Goal: Task Accomplishment & Management: Manage account settings

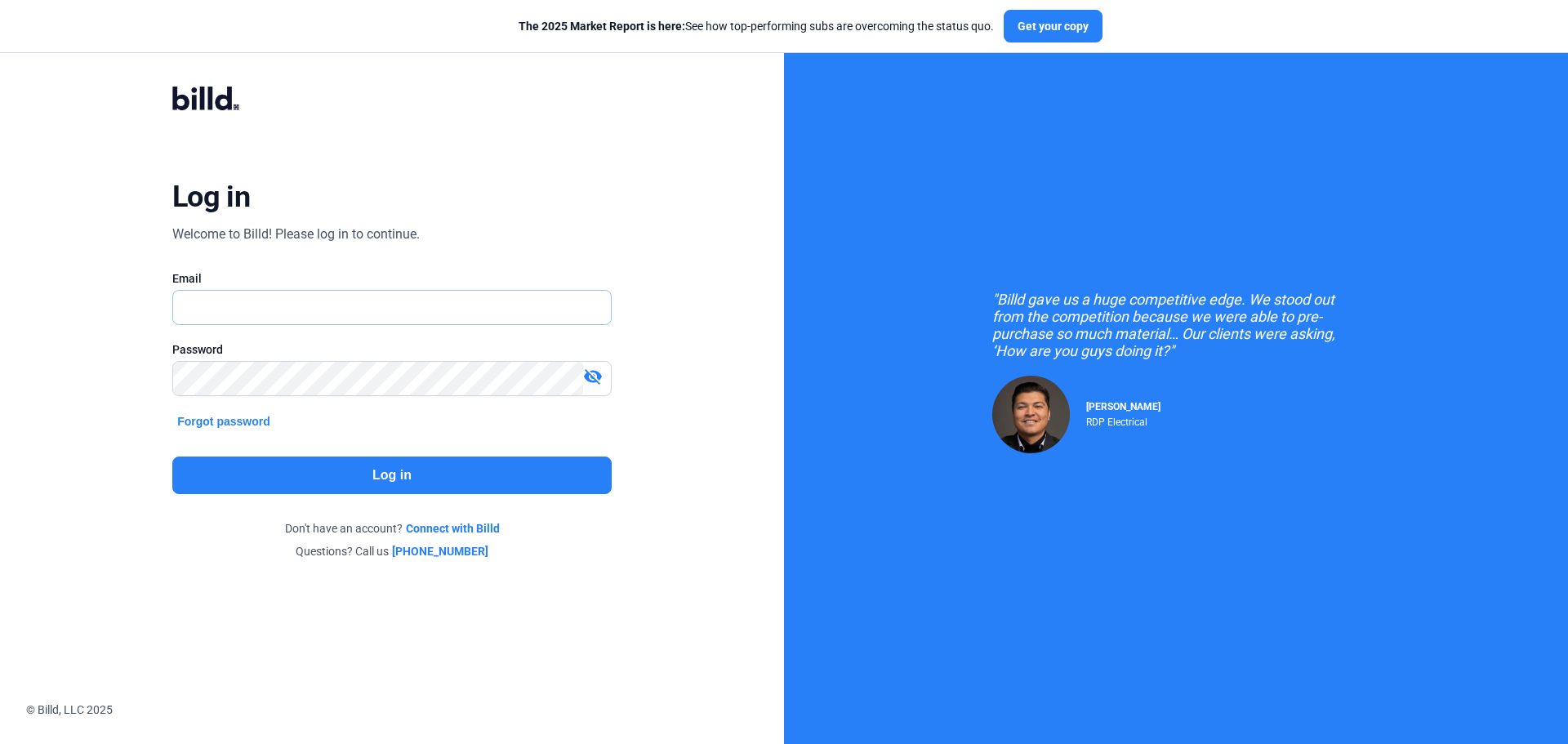
click at [290, 292] on input "text" at bounding box center [392, 308] width 438 height 34
click at [312, 315] on input "text" at bounding box center [392, 308] width 438 height 34
type input "[EMAIL_ADDRESS][DOMAIN_NAME]"
click at [286, 359] on div "Password visibility_off" at bounding box center [392, 377] width 440 height 71
click at [330, 483] on button "Log in" at bounding box center [392, 475] width 440 height 38
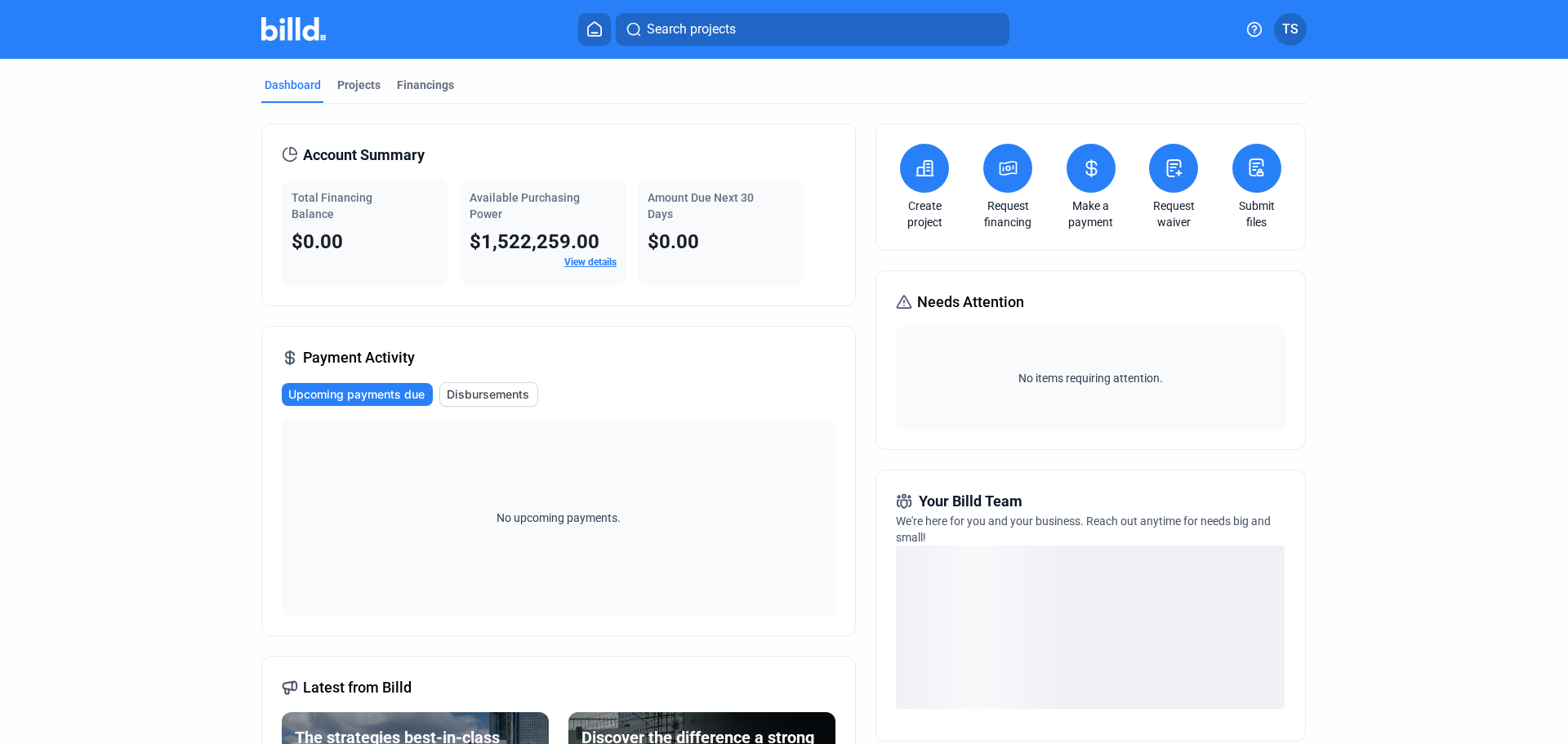
click at [355, 74] on mat-tab-group "Dashboard Projects Financings Account Summary Total Financing Balance $0.00 Ava…" at bounding box center [784, 573] width 1045 height 1029
click at [355, 80] on div "Projects" at bounding box center [359, 85] width 44 height 17
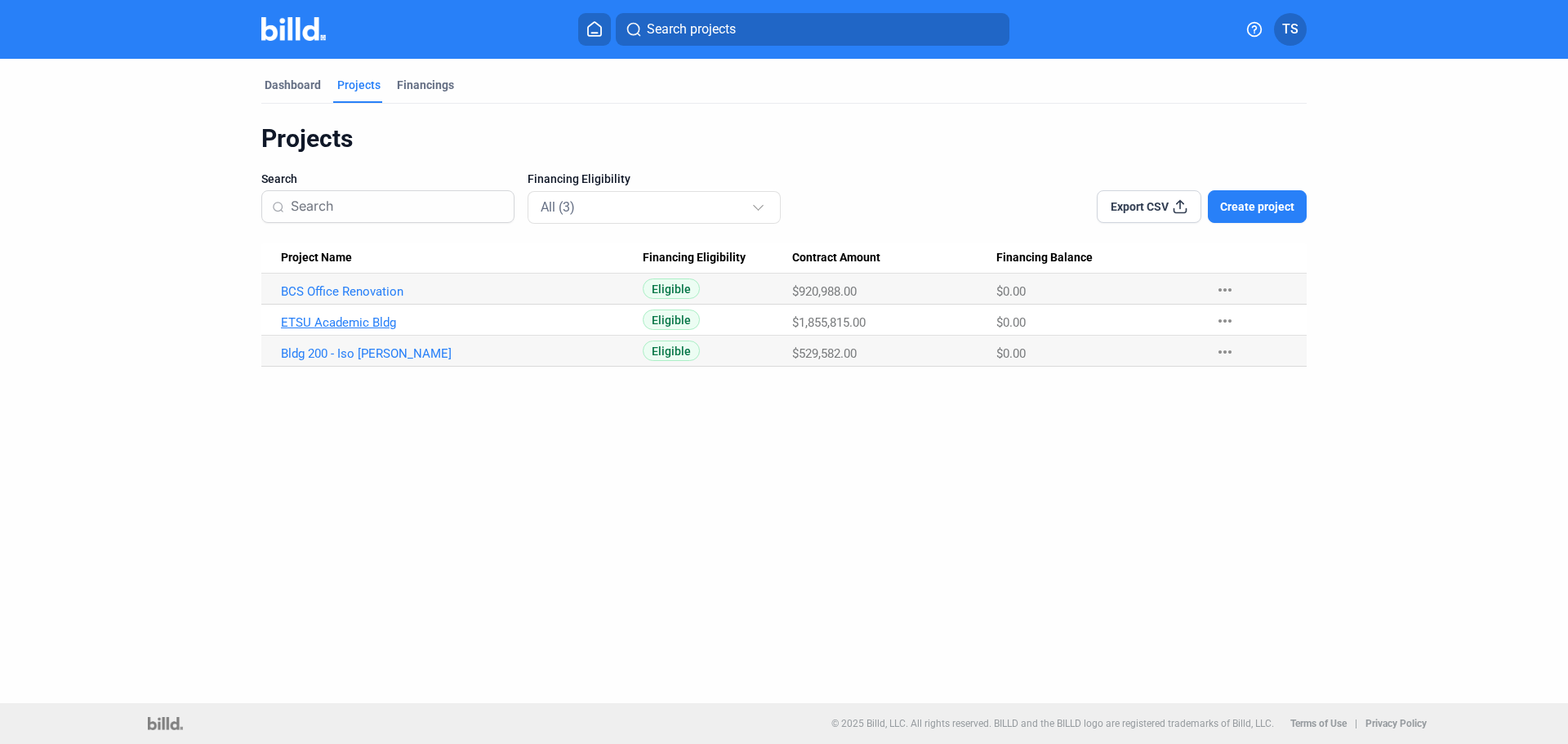
click at [337, 321] on link "ETSU Academic Bldg" at bounding box center [462, 322] width 362 height 15
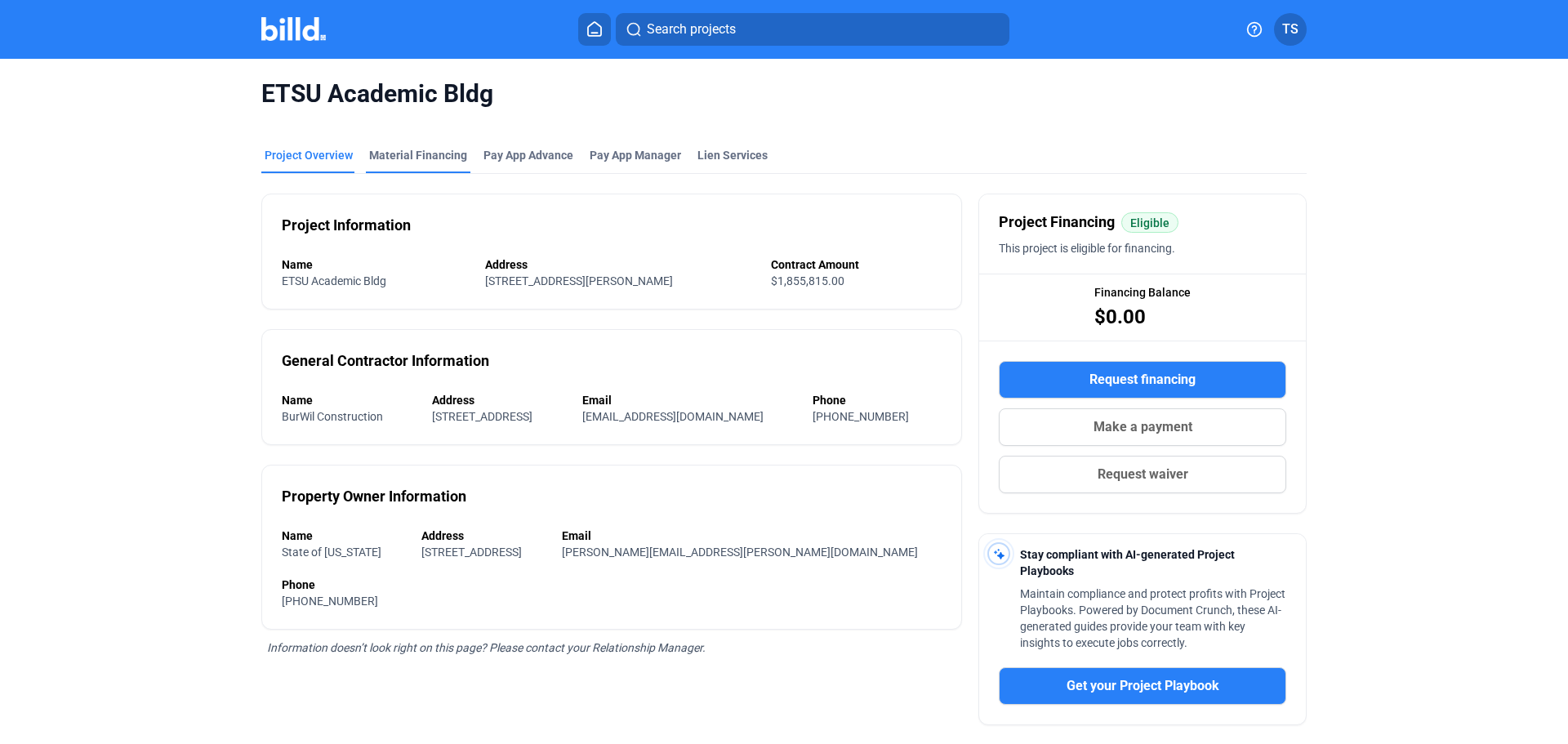
click at [411, 156] on div "Material Financing" at bounding box center [418, 155] width 98 height 17
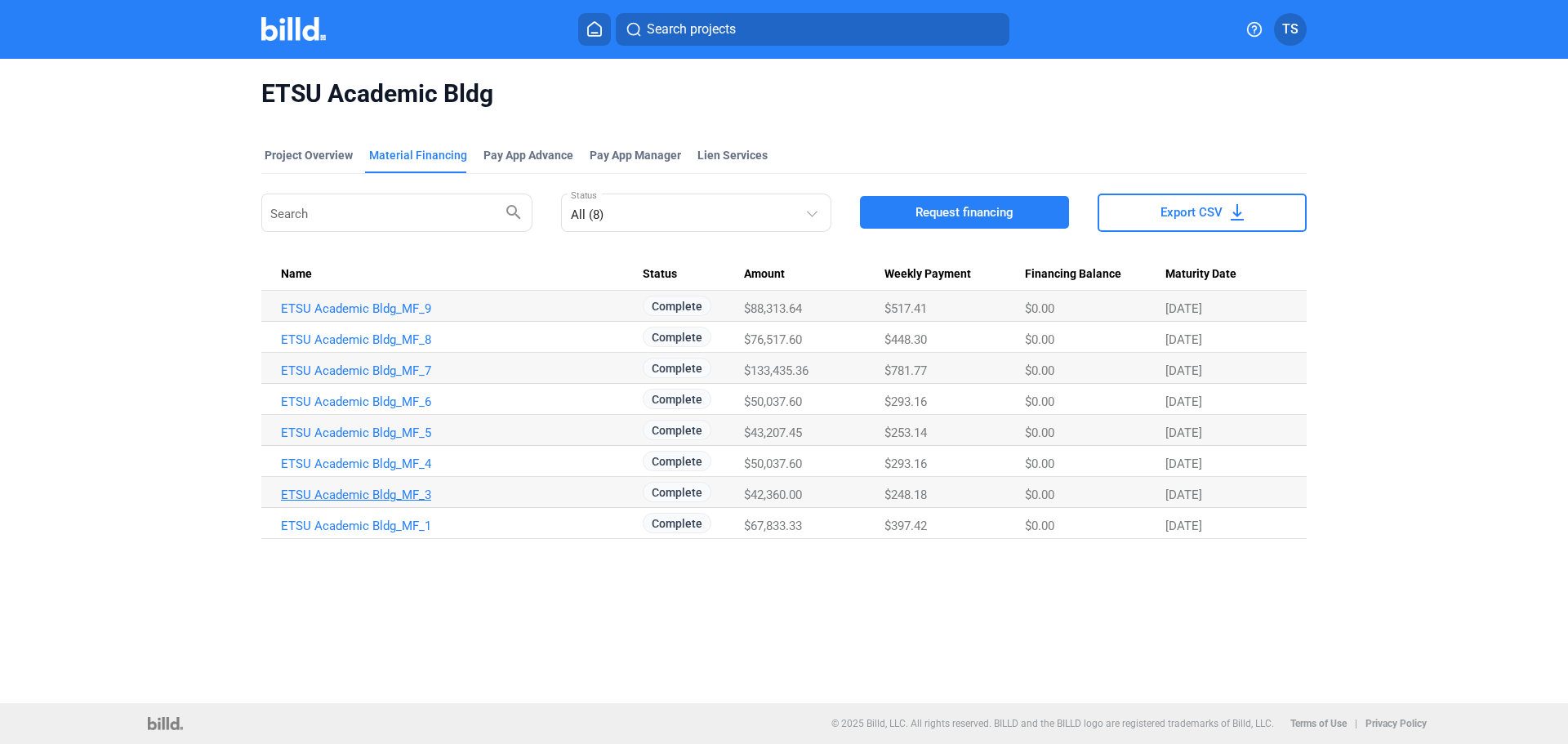
click at [362, 489] on link "ETSU Academic Bldg_MF_3" at bounding box center [462, 495] width 362 height 15
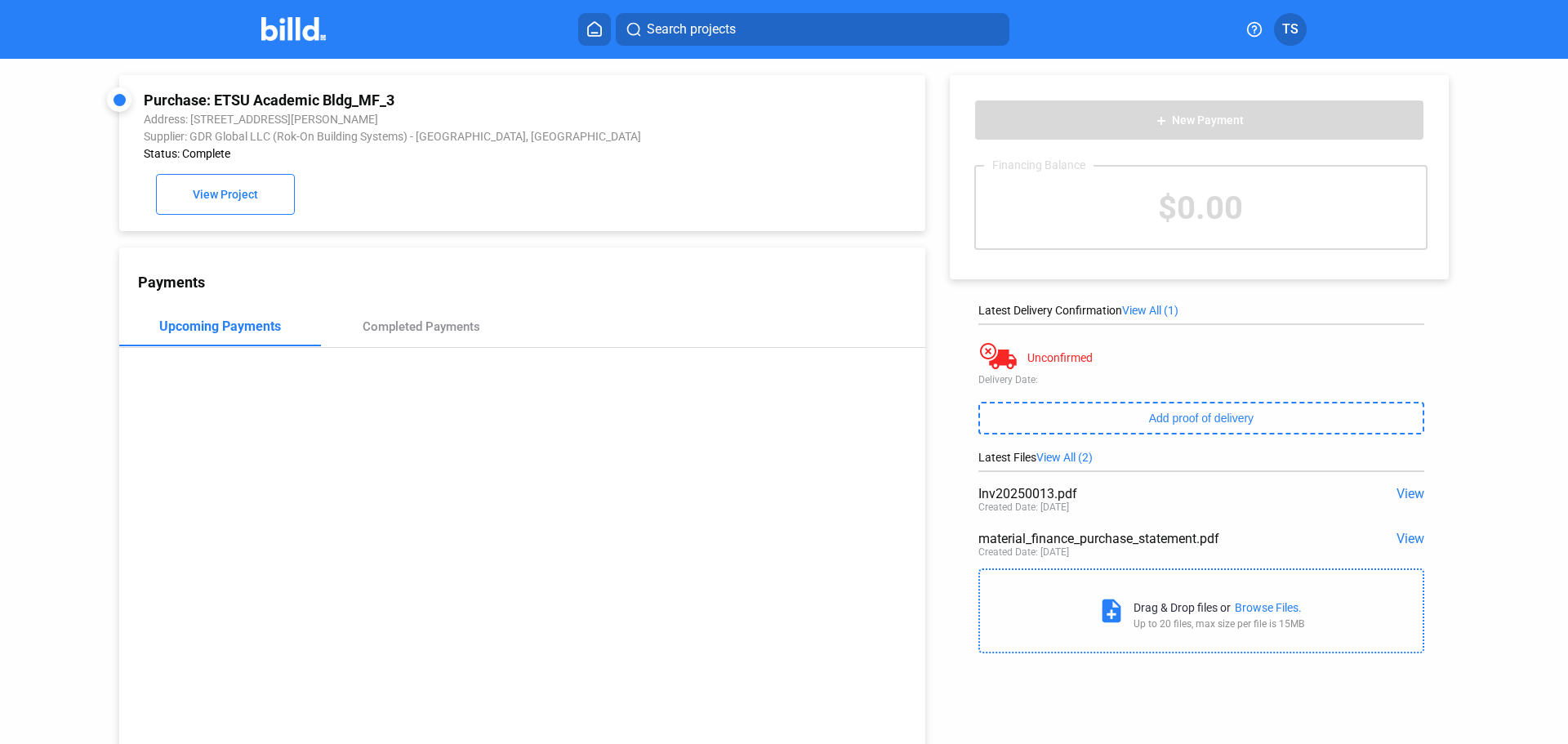
click at [1402, 494] on span "View" at bounding box center [1411, 494] width 28 height 16
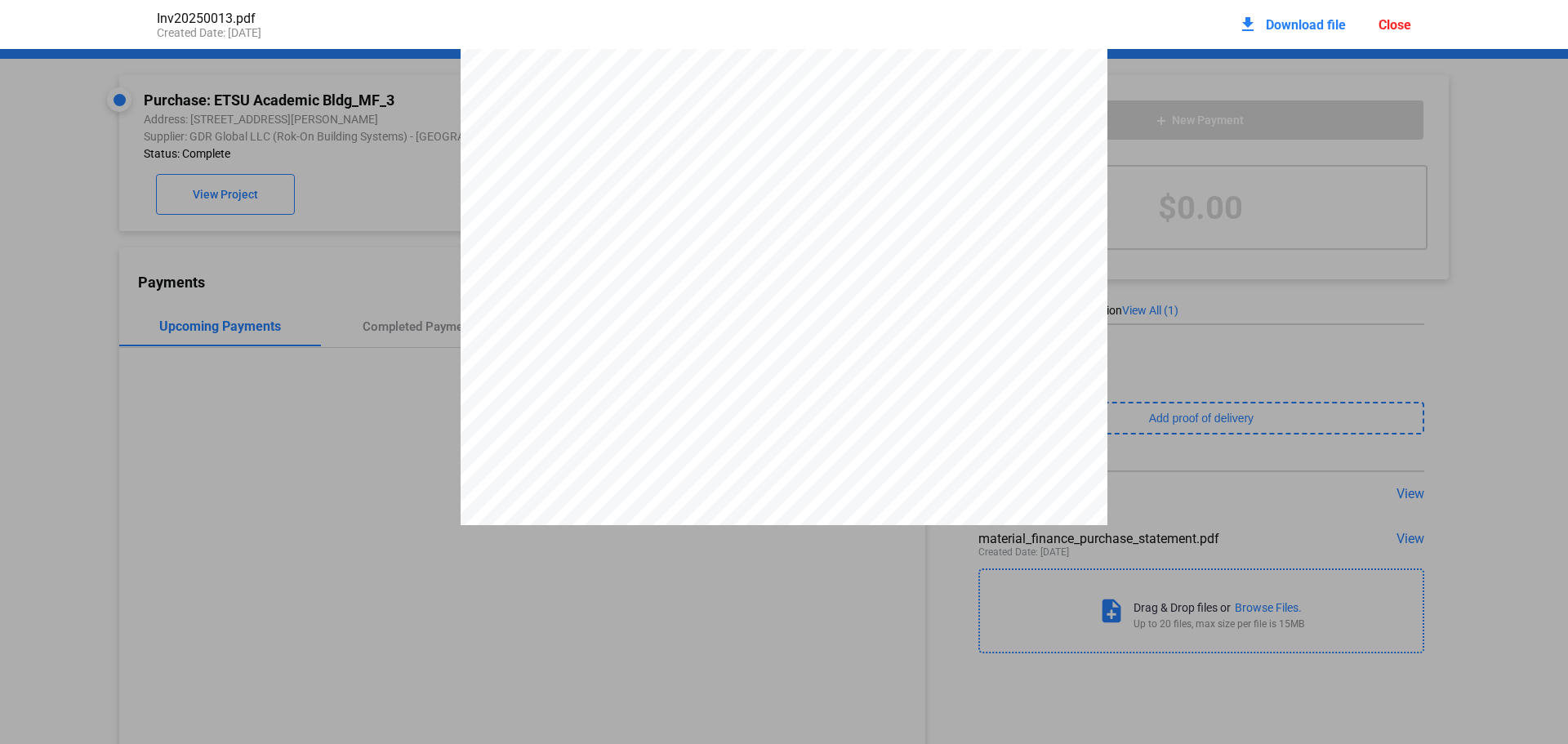
scroll to position [171, 0]
